Goal: Use online tool/utility: Utilize a website feature to perform a specific function

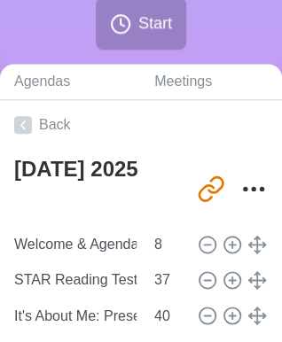
scroll to position [315, 0]
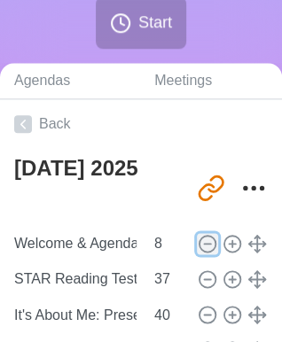
click at [199, 245] on icon at bounding box center [207, 243] width 19 height 19
type input "STAR Reading Test"
type input "37"
type input "It's About Me: Presentations"
type input "40"
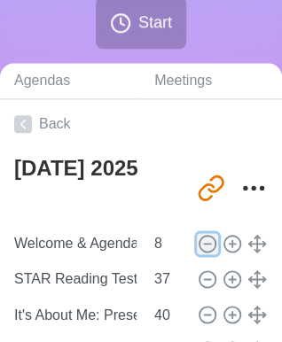
type input "Wrap Up"
type input "3"
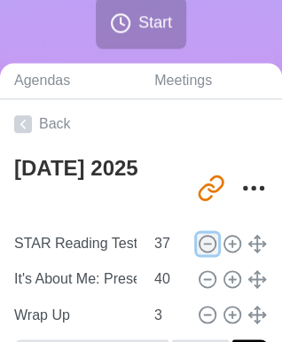
click at [199, 245] on icon at bounding box center [207, 243] width 19 height 19
type input "It's About Me: Presentations"
type input "40"
type input "Wrap Up"
type input "3"
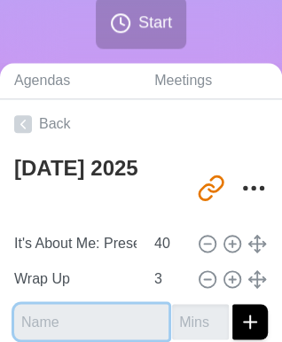
click at [79, 312] on input "text" at bounding box center [91, 321] width 154 height 35
type input "Welcome & Agenda"
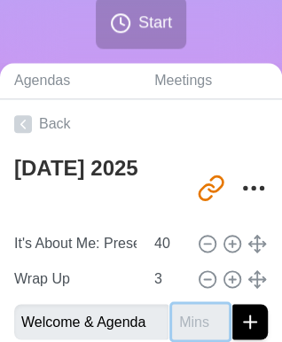
click at [184, 313] on input "number" at bounding box center [200, 321] width 57 height 35
type input "3"
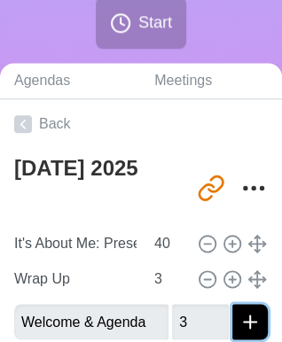
click at [250, 316] on line "submit" at bounding box center [250, 321] width 0 height 12
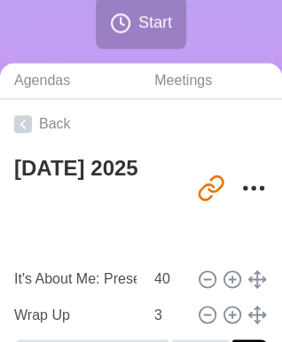
type input "Welcome & Agenda"
type input "3"
type input "It's About Me: Presentations"
type input "40"
type input "Wrap Up"
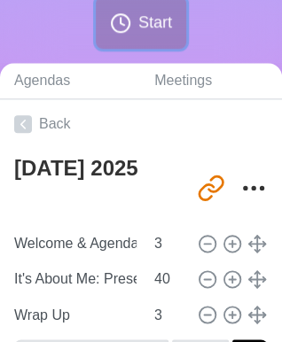
click at [142, 34] on span "Start" at bounding box center [155, 23] width 34 height 24
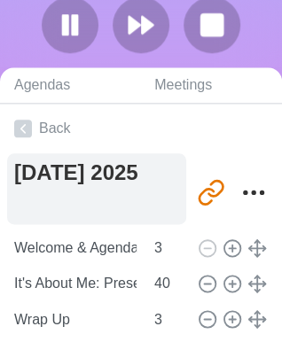
scroll to position [435, 0]
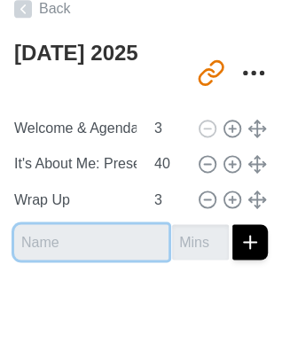
click at [66, 233] on input "text" at bounding box center [91, 241] width 154 height 35
type input "s"
type input "STAR Test"
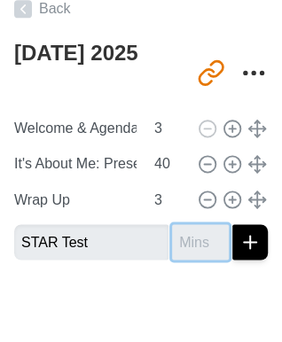
click at [180, 246] on input "number" at bounding box center [200, 241] width 57 height 35
type input "35"
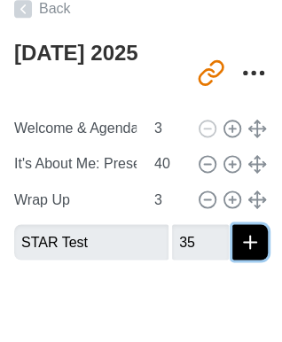
click at [239, 244] on icon "submit" at bounding box center [249, 241] width 21 height 21
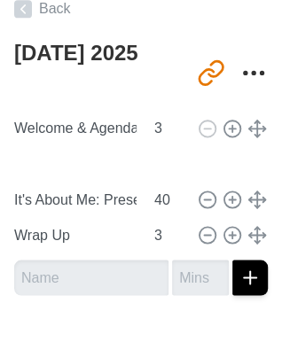
type input "STAR Test"
type input "35"
type input "It's About Me: Presentations"
type input "40"
type input "Wrap Up"
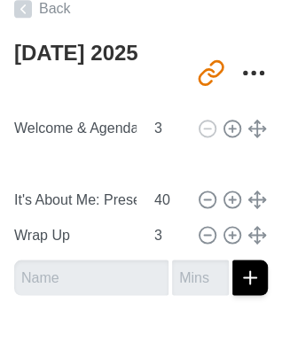
type input "3"
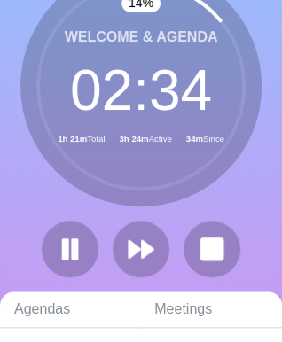
scroll to position [0, 0]
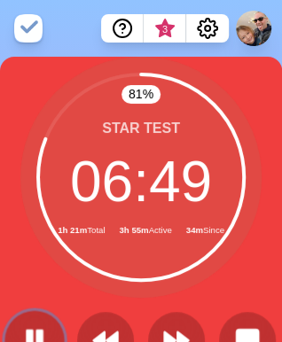
click at [32, 335] on rect at bounding box center [29, 339] width 5 height 19
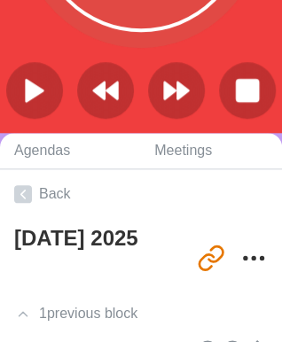
scroll to position [256, 0]
